Goal: Task Accomplishment & Management: Use online tool/utility

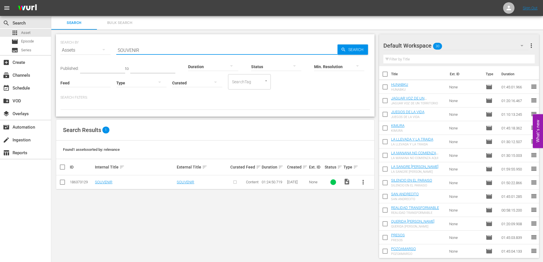
scroll to position [1, 0]
click at [119, 21] on span "Bulk Search" at bounding box center [119, 22] width 39 height 7
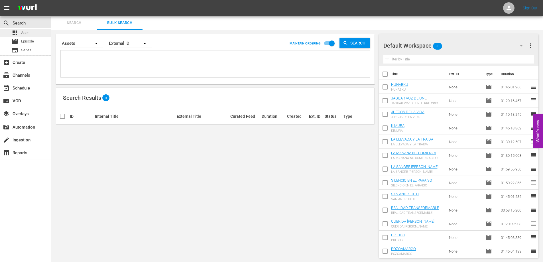
click at [27, 33] on span "Asset" at bounding box center [25, 33] width 9 height 6
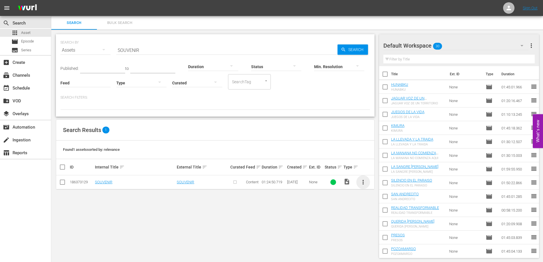
click at [362, 185] on span "more_vert" at bounding box center [363, 182] width 7 height 7
click at [381, 228] on div "Episode" at bounding box center [394, 226] width 39 height 14
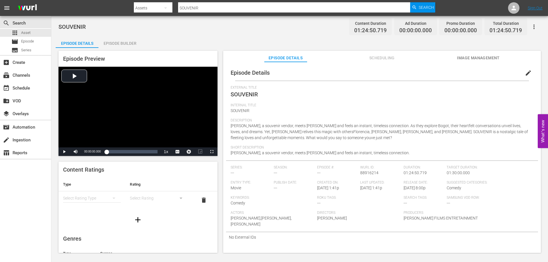
click at [118, 42] on div "Episode Builder" at bounding box center [119, 44] width 43 height 14
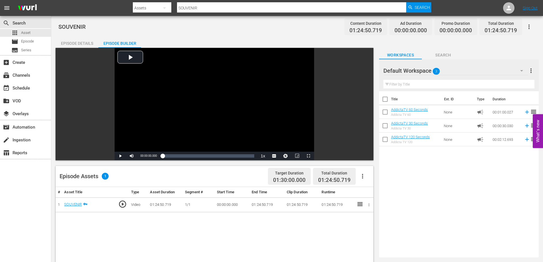
click at [530, 24] on icon "button" at bounding box center [529, 26] width 7 height 7
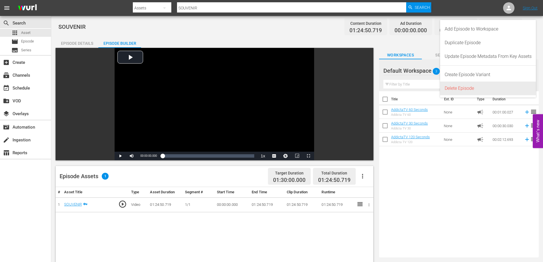
click at [473, 89] on div "Delete Episode" at bounding box center [488, 89] width 87 height 14
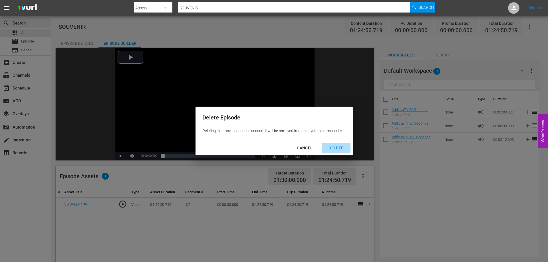
click at [339, 148] on div "DELETE" at bounding box center [336, 148] width 24 height 7
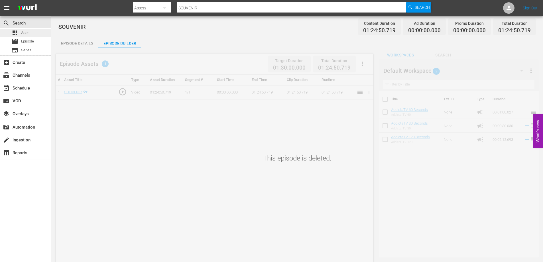
click at [27, 34] on span "Asset" at bounding box center [25, 33] width 9 height 6
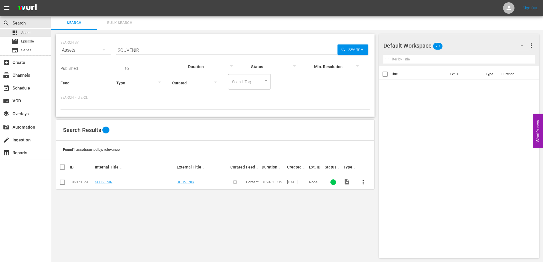
click at [132, 50] on input "SOUVENIR" at bounding box center [226, 50] width 221 height 14
paste input "TACONES AL CIELO"
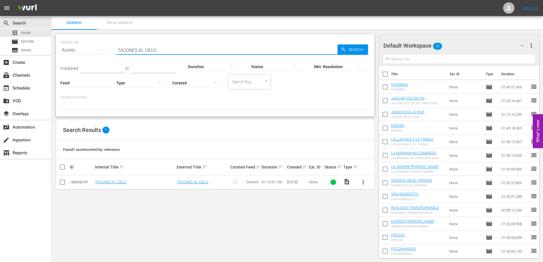
type input "TACONES AL CIELO"
click at [364, 183] on span "more_vert" at bounding box center [363, 182] width 7 height 7
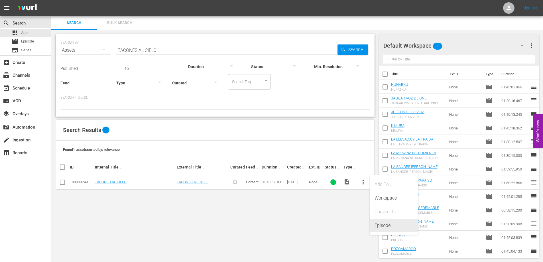
click at [381, 225] on div "Episode" at bounding box center [394, 226] width 39 height 14
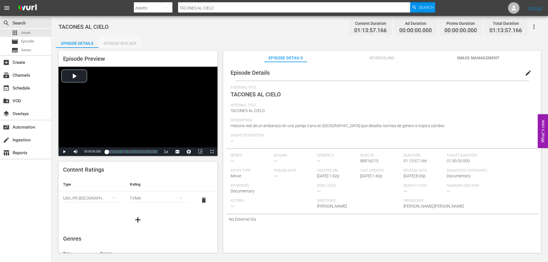
click at [115, 43] on div "Episode Builder" at bounding box center [119, 44] width 43 height 14
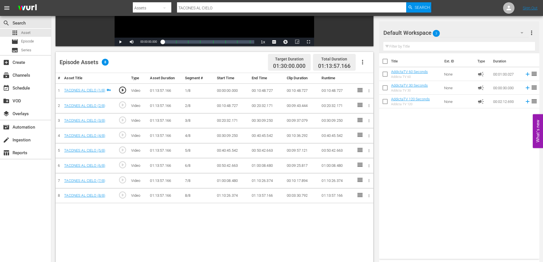
scroll to position [86, 0]
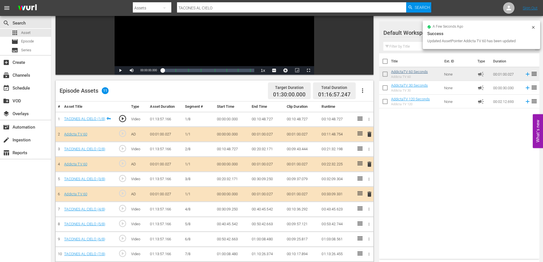
click at [415, 70] on td "AddictaTV 60 Seconds Addicta TV 60" at bounding box center [416, 74] width 51 height 14
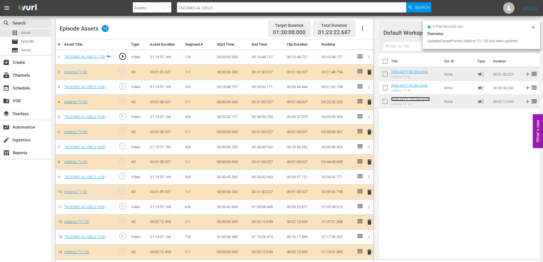
scroll to position [165, 0]
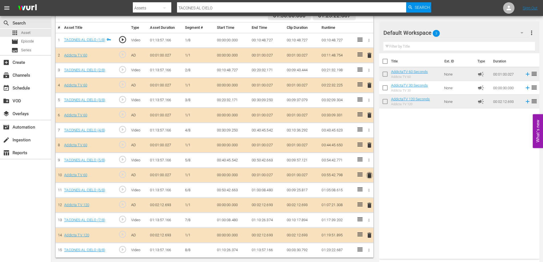
click at [369, 176] on span "delete" at bounding box center [369, 175] width 7 height 7
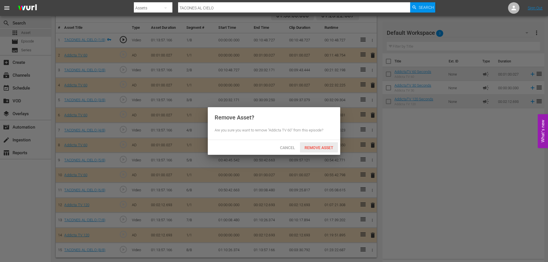
click at [327, 147] on span "Remove Asset" at bounding box center [319, 147] width 38 height 5
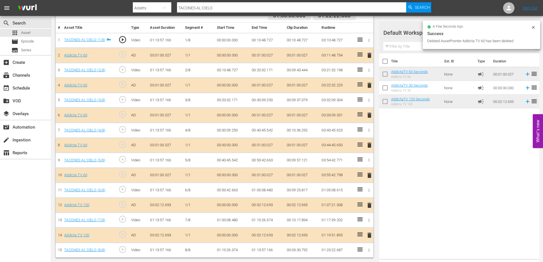
scroll to position [150, 0]
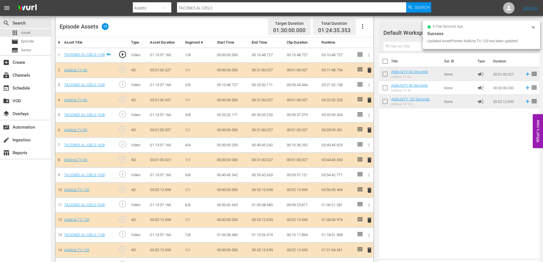
click at [369, 161] on span "delete" at bounding box center [369, 160] width 7 height 7
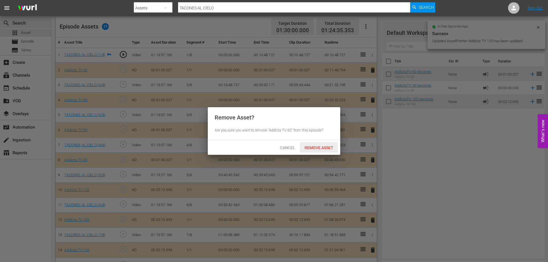
click at [329, 147] on span "Remove Asset" at bounding box center [319, 147] width 38 height 5
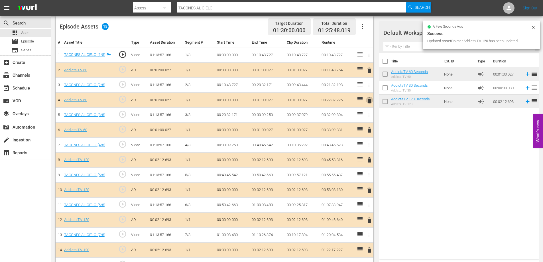
click at [370, 99] on span "delete" at bounding box center [369, 100] width 7 height 7
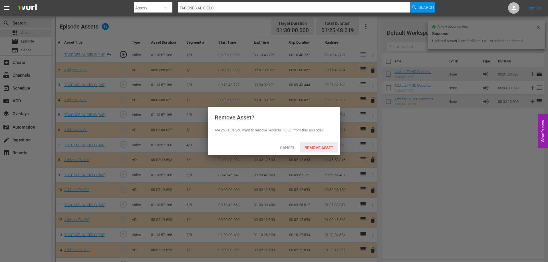
click at [311, 147] on span "Remove Asset" at bounding box center [319, 147] width 38 height 5
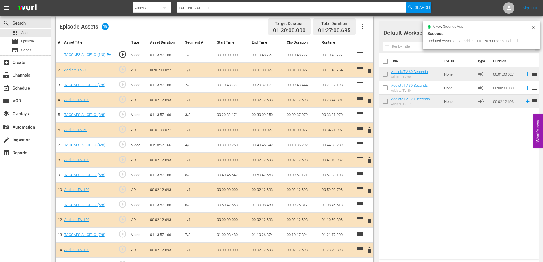
click at [370, 72] on span "delete" at bounding box center [369, 70] width 7 height 7
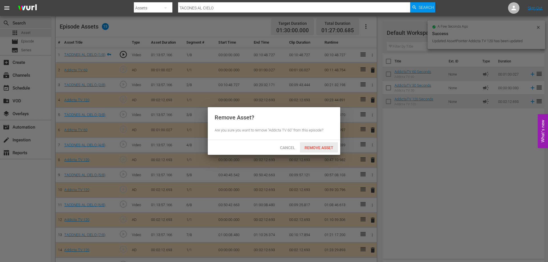
click at [321, 143] on div "Remove Asset" at bounding box center [319, 147] width 38 height 11
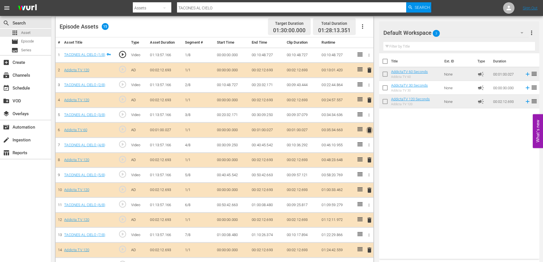
drag, startPoint x: 371, startPoint y: 130, endPoint x: 366, endPoint y: 131, distance: 5.2
click at [371, 131] on span "delete" at bounding box center [369, 130] width 7 height 7
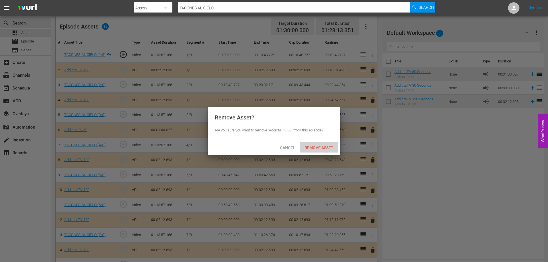
click at [326, 148] on span "Remove Asset" at bounding box center [319, 147] width 38 height 5
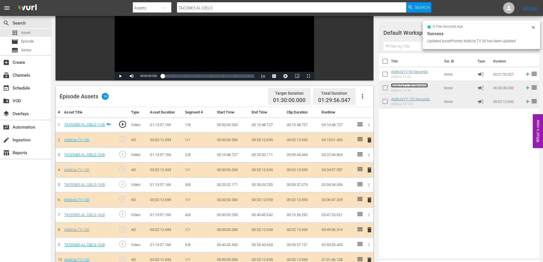
scroll to position [79, 0]
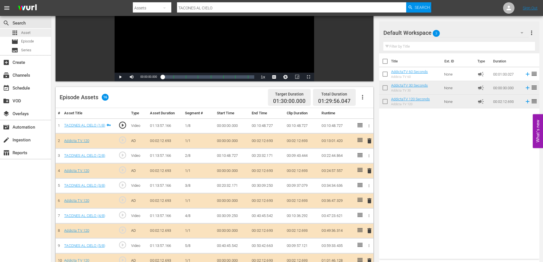
click at [23, 33] on span "Asset" at bounding box center [25, 33] width 9 height 6
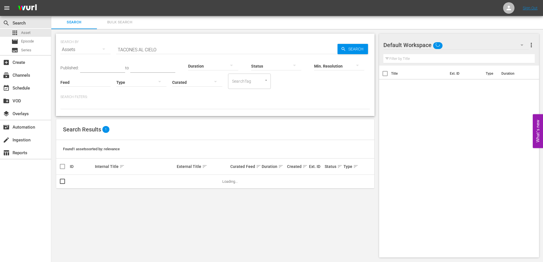
scroll to position [1, 0]
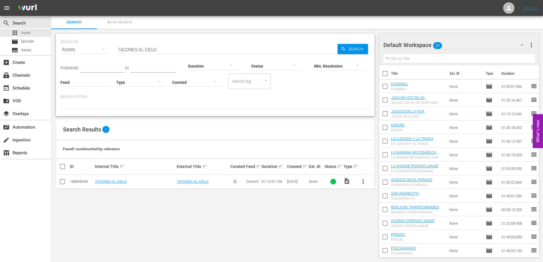
click at [135, 50] on input "TACONES AL CIELO" at bounding box center [226, 50] width 221 height 14
paste input "IEMPOS CIRCULARES"
type input "TIEMPOS CIRCULARES"
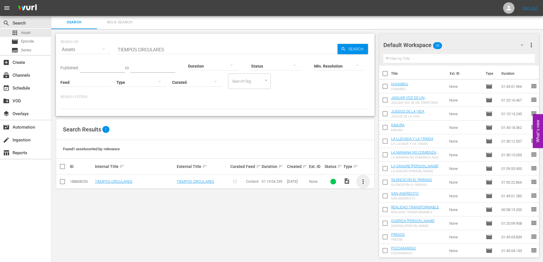
click at [363, 182] on span "more_vert" at bounding box center [363, 181] width 7 height 7
click at [385, 226] on div "Episode" at bounding box center [394, 225] width 39 height 14
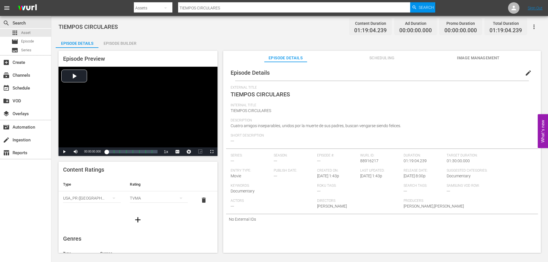
click at [126, 42] on div "Episode Builder" at bounding box center [119, 44] width 43 height 14
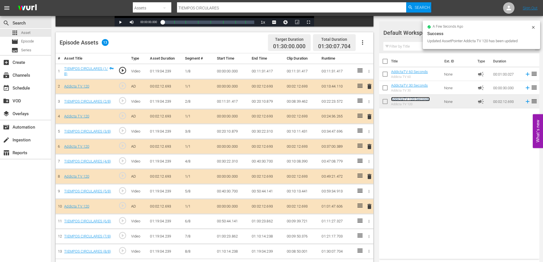
scroll to position [143, 0]
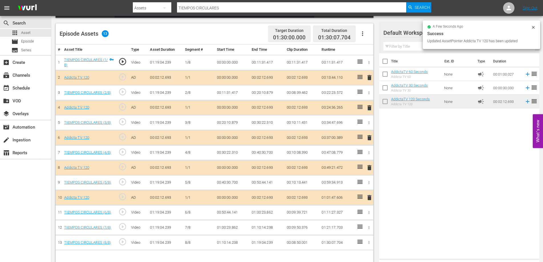
click at [369, 200] on span "delete" at bounding box center [369, 197] width 7 height 7
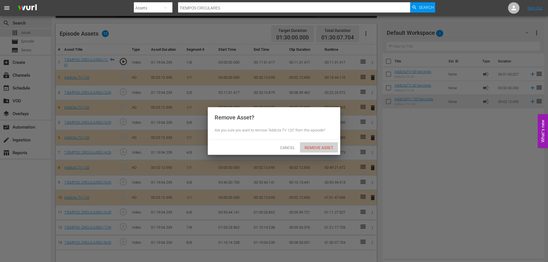
click at [317, 148] on span "Remove Asset" at bounding box center [319, 147] width 38 height 5
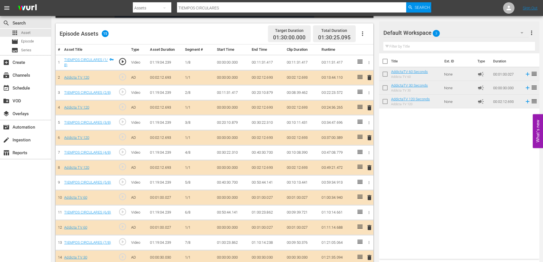
click at [372, 76] on span "delete" at bounding box center [369, 77] width 7 height 7
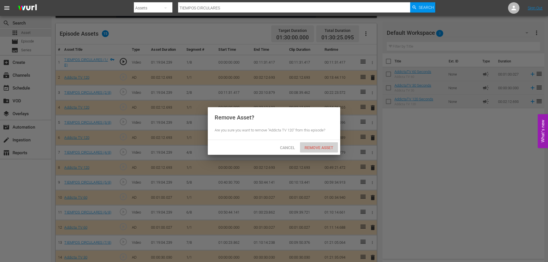
click at [309, 151] on div "Remove Asset" at bounding box center [319, 147] width 38 height 11
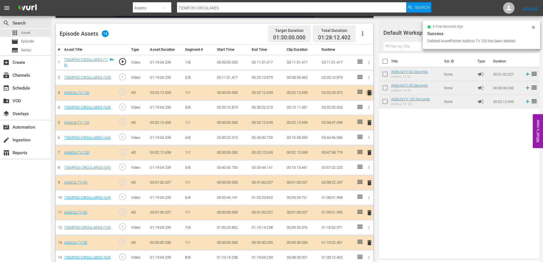
click at [370, 93] on span "delete" at bounding box center [369, 92] width 7 height 7
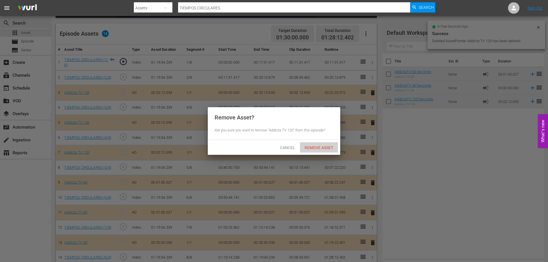
click at [321, 147] on span "Remove Asset" at bounding box center [319, 147] width 38 height 5
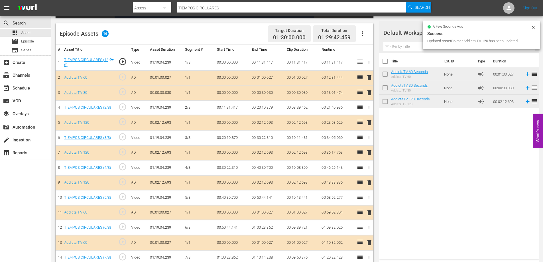
click at [370, 92] on span "delete" at bounding box center [369, 92] width 7 height 7
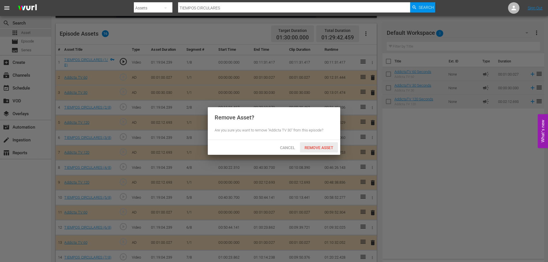
click at [315, 145] on span "Remove Asset" at bounding box center [319, 147] width 38 height 5
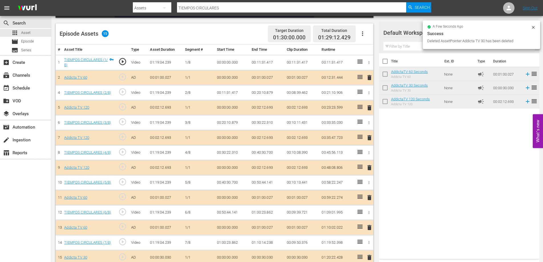
click at [370, 79] on span "delete" at bounding box center [369, 77] width 7 height 7
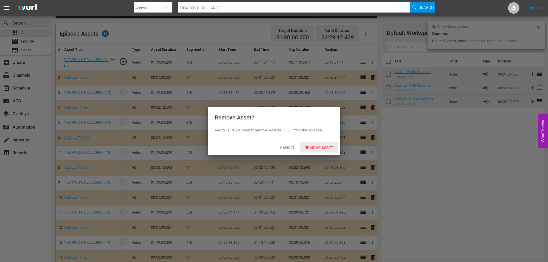
click at [317, 149] on span "Remove Asset" at bounding box center [319, 147] width 38 height 5
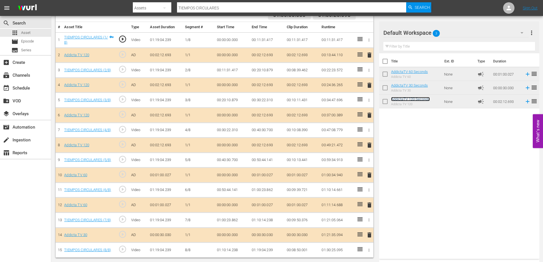
scroll to position [108, 0]
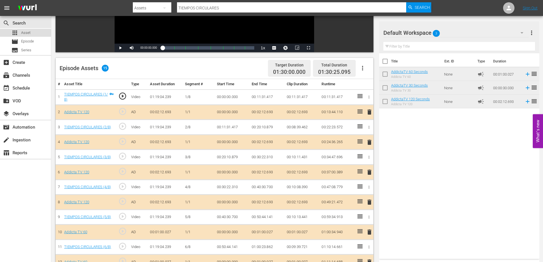
click at [21, 33] on span "Asset" at bounding box center [25, 33] width 9 height 6
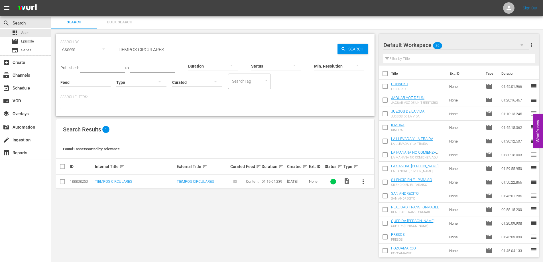
click at [133, 48] on input "TIEMPOS CIRCULARES" at bounding box center [226, 50] width 221 height 14
paste input "ZACATECO"
type input "ZACATECO"
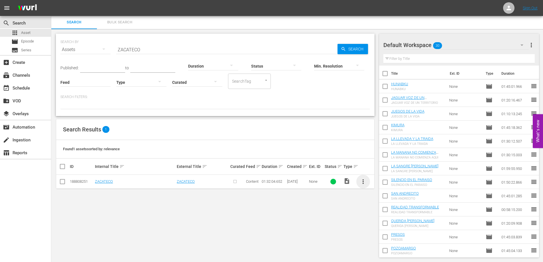
click at [363, 181] on span "more_vert" at bounding box center [363, 181] width 7 height 7
click at [384, 225] on div "Episode" at bounding box center [394, 225] width 39 height 14
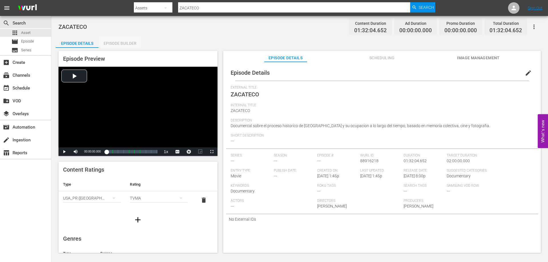
click at [112, 40] on div "Episode Builder" at bounding box center [119, 44] width 43 height 14
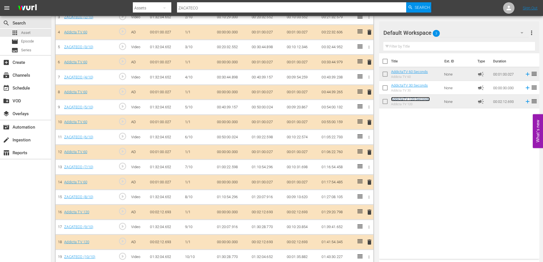
scroll to position [225, 0]
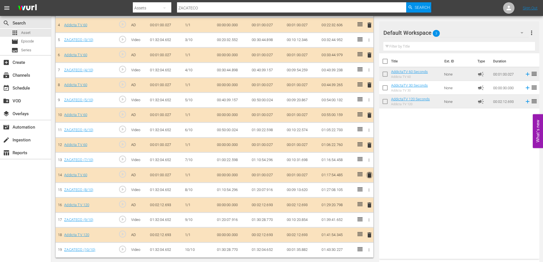
click at [369, 175] on span "delete" at bounding box center [369, 175] width 7 height 7
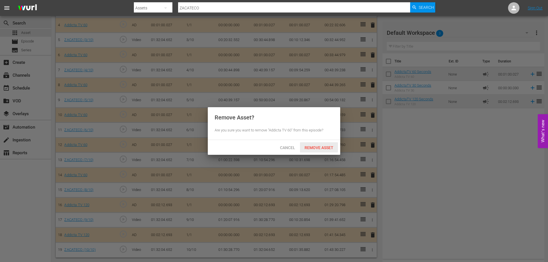
click at [319, 147] on span "Remove Asset" at bounding box center [319, 147] width 38 height 5
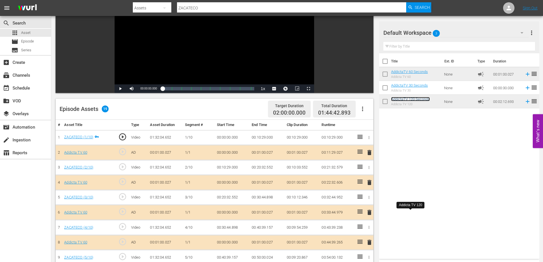
scroll to position [67, 0]
click at [370, 152] on span "delete" at bounding box center [369, 152] width 7 height 7
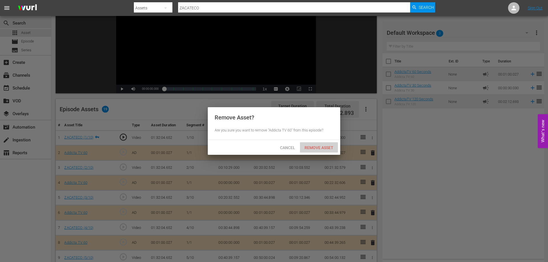
click at [317, 148] on span "Remove Asset" at bounding box center [319, 147] width 38 height 5
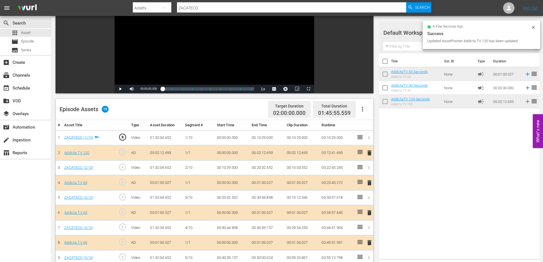
click at [370, 183] on span "delete" at bounding box center [369, 182] width 7 height 7
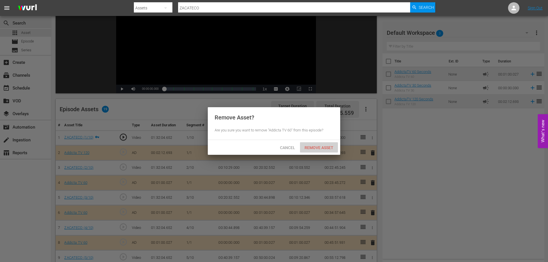
click at [321, 148] on span "Remove Asset" at bounding box center [319, 147] width 38 height 5
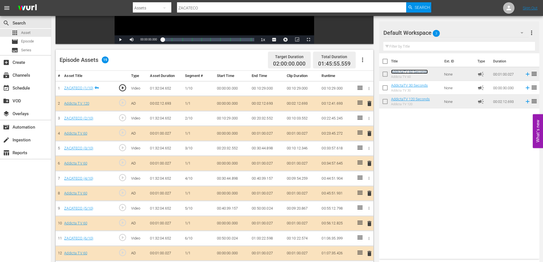
scroll to position [124, 0]
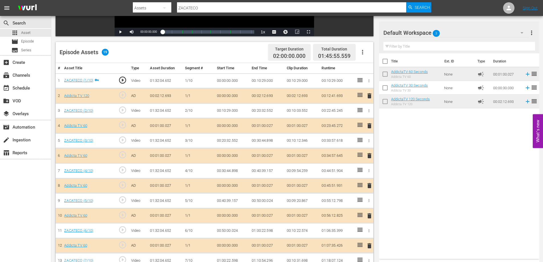
click at [370, 156] on span "delete" at bounding box center [369, 155] width 7 height 7
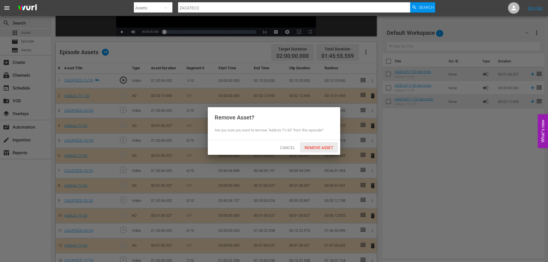
click at [320, 149] on span "Remove Asset" at bounding box center [319, 147] width 38 height 5
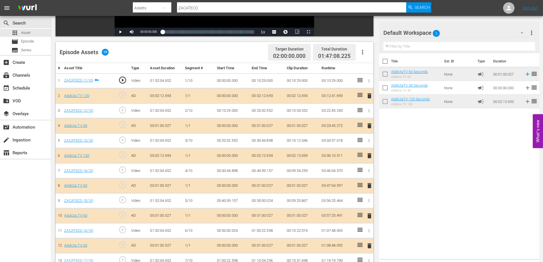
click at [368, 156] on span "delete" at bounding box center [369, 155] width 7 height 7
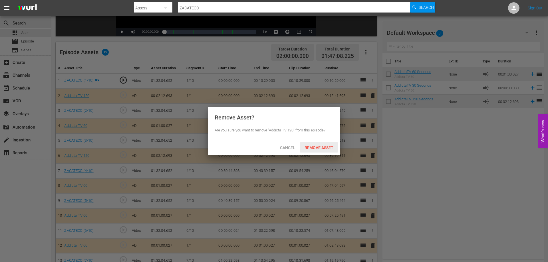
click at [329, 148] on span "Remove Asset" at bounding box center [319, 147] width 38 height 5
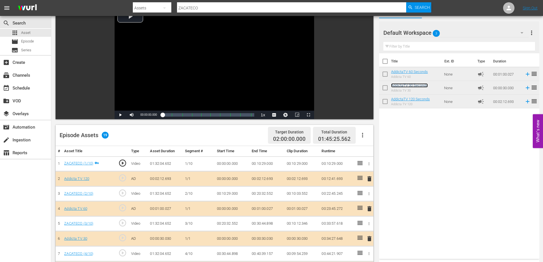
scroll to position [38, 0]
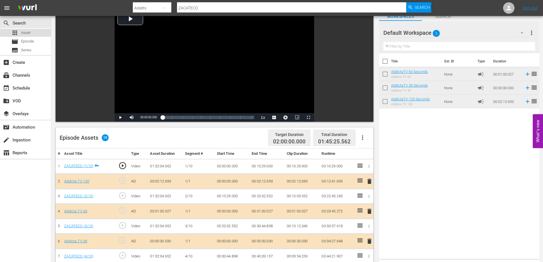
click at [26, 35] on span "Asset" at bounding box center [25, 33] width 9 height 6
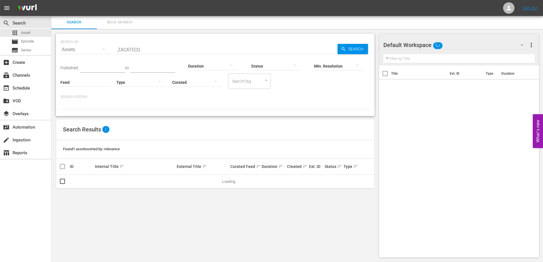
scroll to position [1, 0]
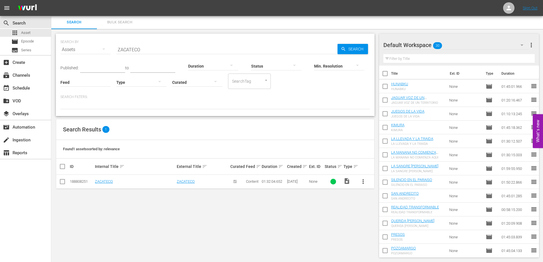
click at [135, 51] on input "ZACATECO" at bounding box center [226, 50] width 221 height 14
paste input "PATA EL GRAN PUTAS"
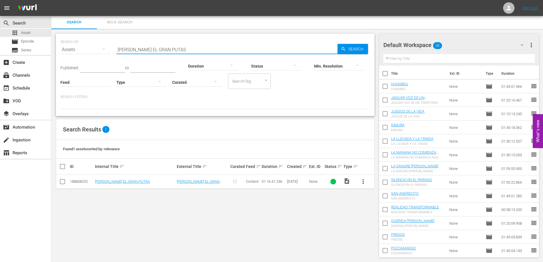
type input "[PERSON_NAME] EL GRAN PUTAS"
click at [362, 183] on span "more_vert" at bounding box center [363, 181] width 7 height 7
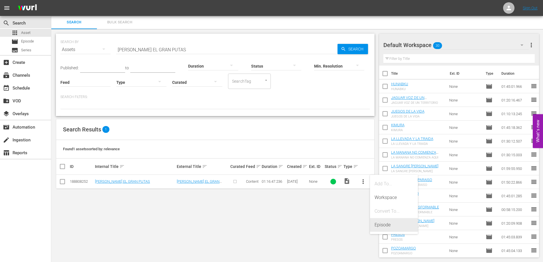
click at [380, 226] on div "Episode" at bounding box center [394, 225] width 39 height 14
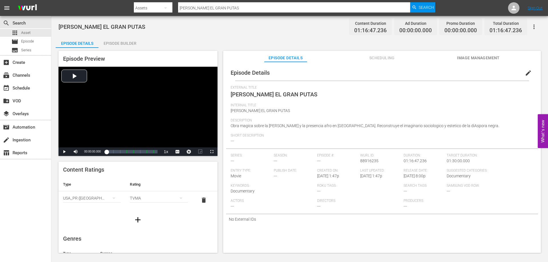
click at [132, 43] on div "Episode Builder" at bounding box center [119, 44] width 43 height 14
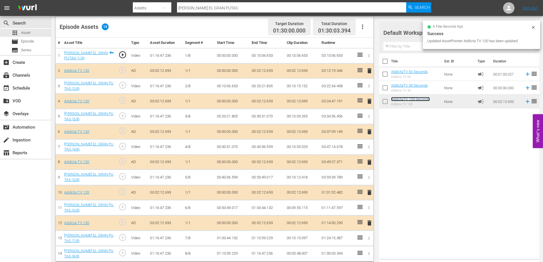
scroll to position [153, 0]
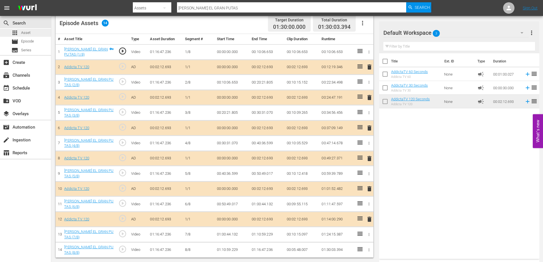
click at [28, 30] on span "Asset" at bounding box center [25, 33] width 9 height 6
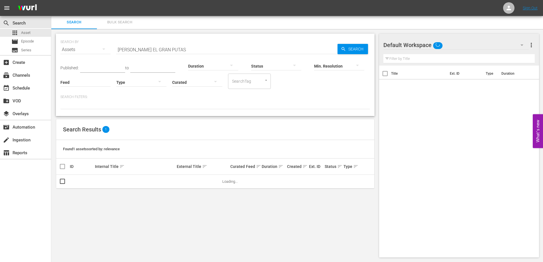
scroll to position [1, 0]
